Goal: Task Accomplishment & Management: Use online tool/utility

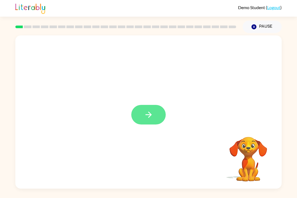
click at [145, 113] on icon "button" at bounding box center [148, 114] width 9 height 9
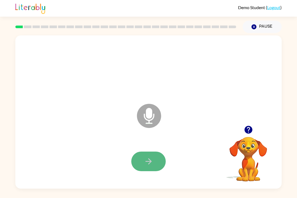
click at [143, 170] on button "button" at bounding box center [148, 162] width 34 height 20
click at [150, 162] on icon "button" at bounding box center [148, 161] width 6 height 6
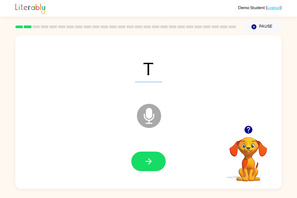
click at [150, 162] on icon "button" at bounding box center [148, 161] width 6 height 6
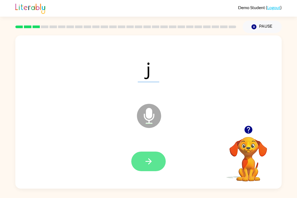
click at [149, 164] on icon "button" at bounding box center [148, 161] width 6 height 6
click at [147, 167] on button "button" at bounding box center [148, 162] width 34 height 20
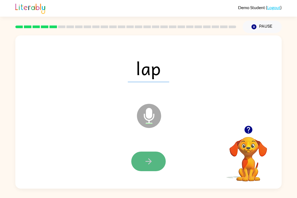
click at [147, 167] on button "button" at bounding box center [148, 162] width 34 height 20
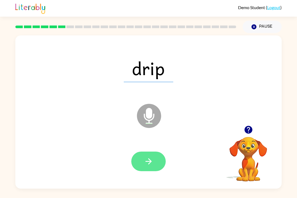
click at [147, 167] on button "button" at bounding box center [148, 162] width 34 height 20
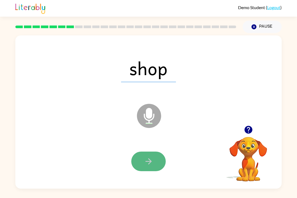
click at [146, 170] on button "button" at bounding box center [148, 162] width 34 height 20
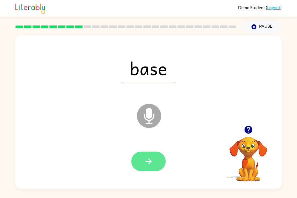
click at [146, 170] on button "button" at bounding box center [148, 162] width 34 height 20
click at [145, 171] on button "button" at bounding box center [148, 162] width 34 height 20
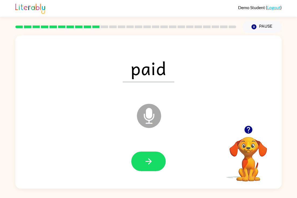
click at [143, 174] on div at bounding box center [148, 162] width 255 height 44
click at [146, 159] on icon "button" at bounding box center [148, 161] width 9 height 9
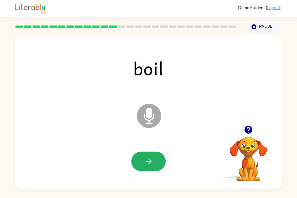
click at [146, 159] on icon "button" at bounding box center [148, 161] width 9 height 9
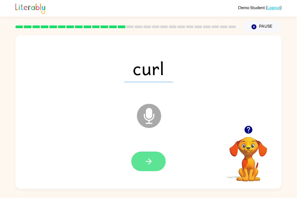
click at [145, 157] on icon "button" at bounding box center [148, 161] width 9 height 9
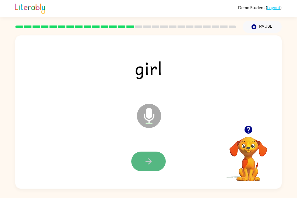
click at [145, 157] on icon "button" at bounding box center [148, 161] width 9 height 9
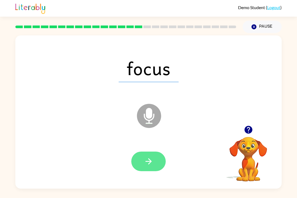
click at [145, 157] on icon "button" at bounding box center [148, 161] width 9 height 9
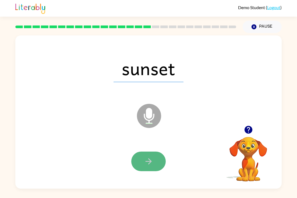
click at [145, 157] on icon "button" at bounding box center [148, 161] width 9 height 9
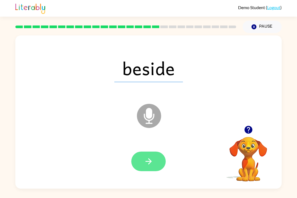
click at [145, 157] on icon "button" at bounding box center [148, 161] width 9 height 9
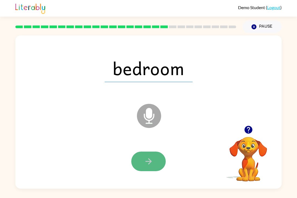
click at [145, 157] on icon "button" at bounding box center [148, 161] width 9 height 9
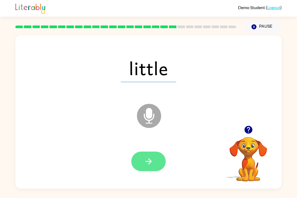
click at [145, 157] on icon "button" at bounding box center [148, 161] width 9 height 9
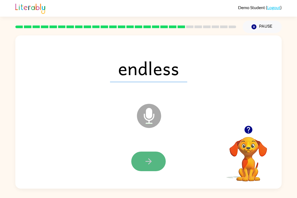
click at [145, 157] on icon "button" at bounding box center [148, 161] width 9 height 9
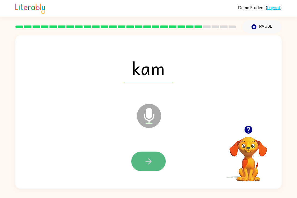
click at [145, 158] on icon "button" at bounding box center [148, 161] width 9 height 9
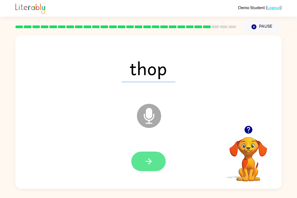
click at [145, 158] on icon "button" at bounding box center [148, 161] width 9 height 9
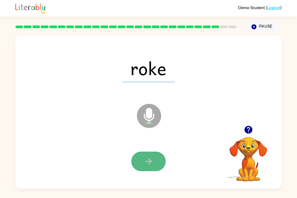
click at [145, 158] on icon "button" at bounding box center [148, 161] width 9 height 9
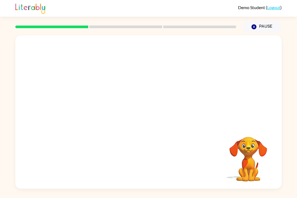
drag, startPoint x: 0, startPoint y: 0, endPoint x: 123, endPoint y: 125, distance: 174.8
click at [123, 125] on div at bounding box center [148, 80] width 266 height 90
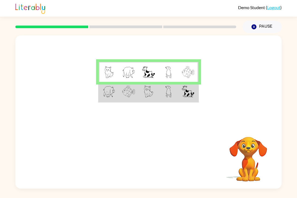
click at [107, 98] on td at bounding box center [109, 92] width 20 height 20
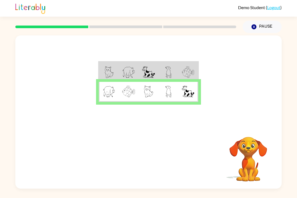
click at [107, 98] on td at bounding box center [109, 92] width 20 height 20
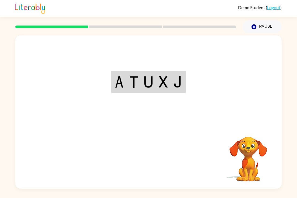
click at [146, 155] on div "Your browser must support playing .mp4 files to use Literably. Please try using…" at bounding box center [148, 111] width 266 height 153
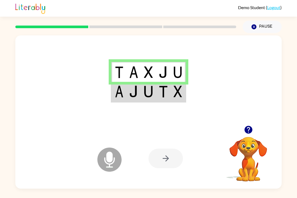
click at [119, 99] on td at bounding box center [118, 92] width 15 height 20
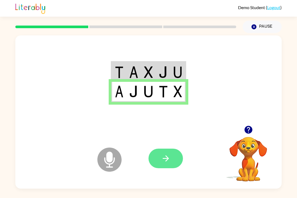
click at [161, 156] on icon "button" at bounding box center [165, 158] width 9 height 9
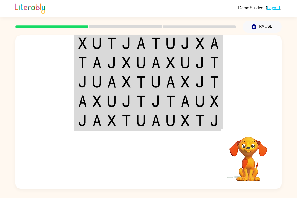
click at [135, 161] on div "Your browser must support playing .mp4 files to use Literably. Please try using…" at bounding box center [148, 158] width 266 height 60
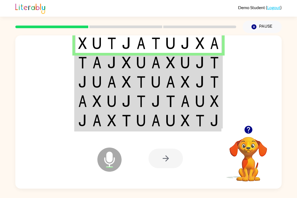
click at [161, 158] on div at bounding box center [165, 159] width 34 height 20
click at [87, 68] on td at bounding box center [82, 62] width 15 height 19
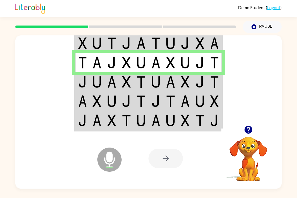
click at [89, 79] on td at bounding box center [82, 81] width 15 height 19
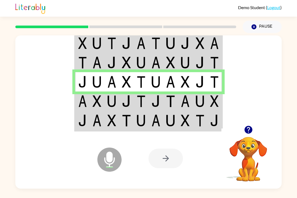
click at [93, 97] on img at bounding box center [96, 101] width 9 height 12
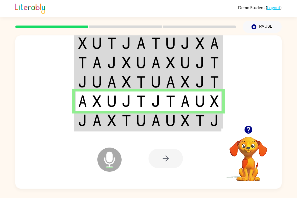
click at [101, 120] on img at bounding box center [96, 121] width 9 height 12
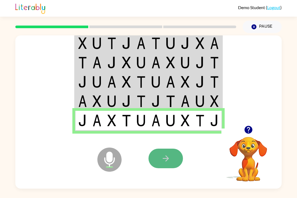
click at [167, 159] on icon "button" at bounding box center [165, 159] width 6 height 6
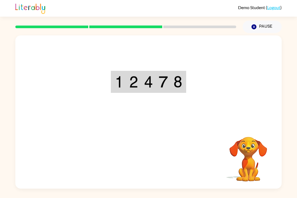
click at [167, 159] on div "Your browser must support playing .mp4 files to use Literably. Please try using…" at bounding box center [148, 111] width 266 height 153
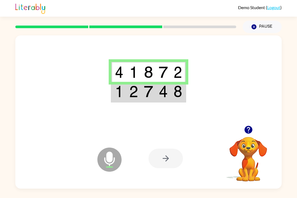
click at [118, 76] on img at bounding box center [119, 72] width 9 height 12
click at [122, 93] on img at bounding box center [119, 92] width 9 height 12
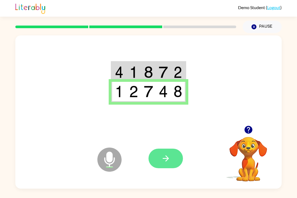
click at [168, 157] on icon "button" at bounding box center [165, 158] width 9 height 9
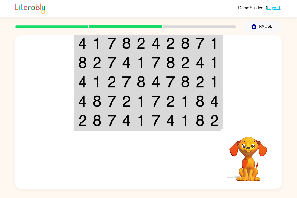
click at [168, 157] on div at bounding box center [187, 158] width 79 height 60
click at [82, 46] on img at bounding box center [82, 43] width 9 height 12
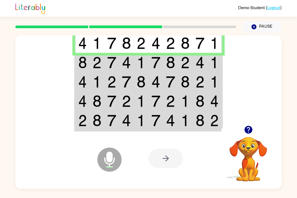
click at [82, 46] on img at bounding box center [82, 43] width 9 height 12
click at [87, 67] on img at bounding box center [82, 63] width 9 height 12
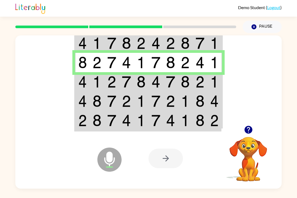
click at [88, 82] on td at bounding box center [82, 81] width 15 height 19
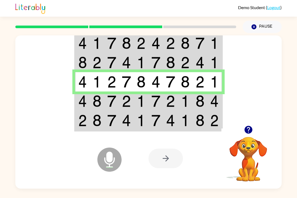
click at [89, 100] on td at bounding box center [82, 101] width 15 height 19
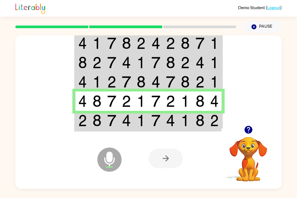
click at [88, 121] on td at bounding box center [82, 121] width 15 height 20
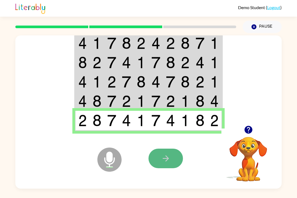
click at [163, 157] on icon "button" at bounding box center [165, 158] width 9 height 9
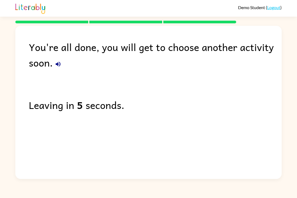
click at [163, 157] on div "You're all done, you will get to choose another activity soon. Leaving in 5 sec…" at bounding box center [148, 101] width 266 height 151
